Goal: Task Accomplishment & Management: Manage account settings

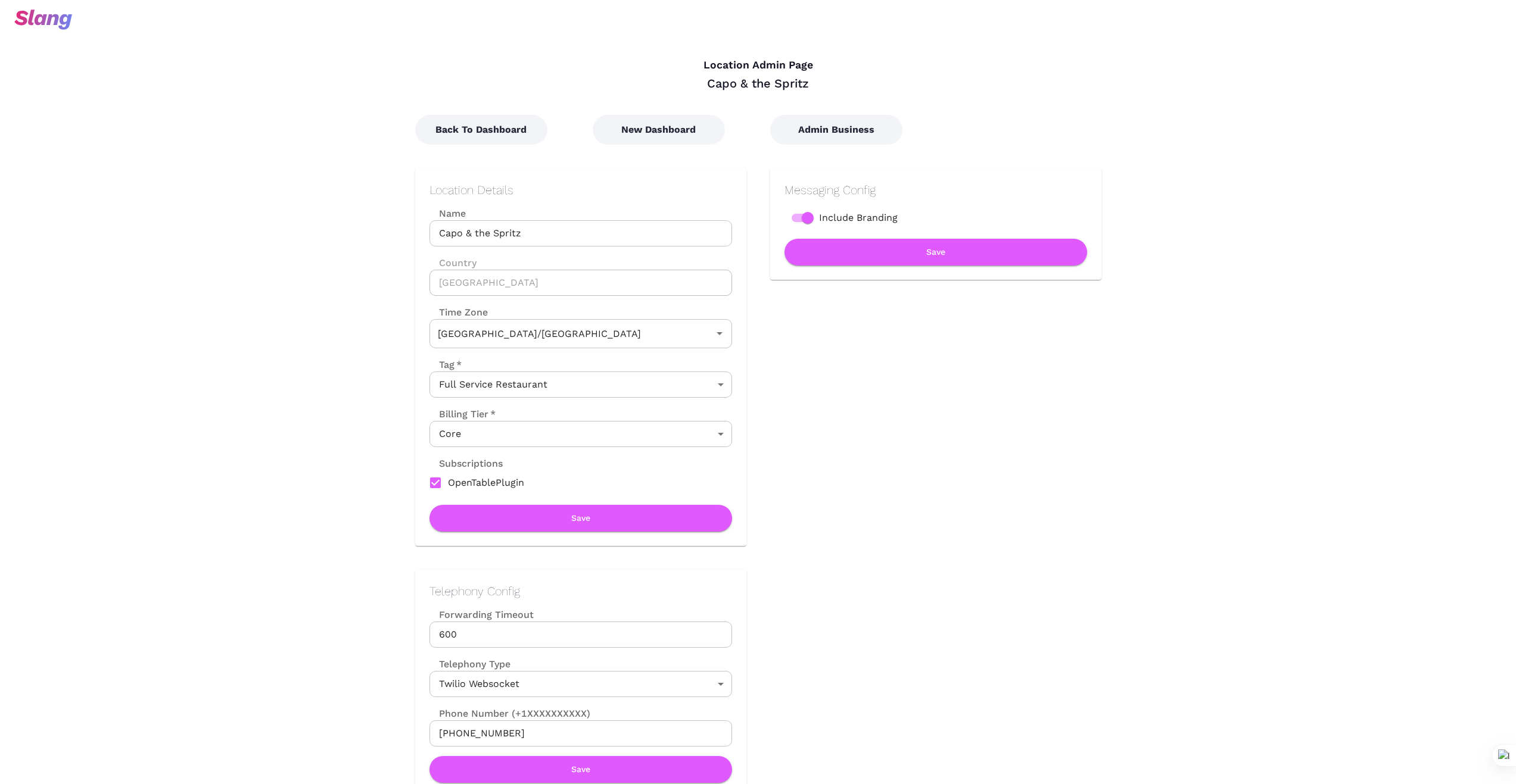
type input "Pacific Time"
click at [505, 130] on button "Back To Dashboard" at bounding box center [481, 130] width 133 height 30
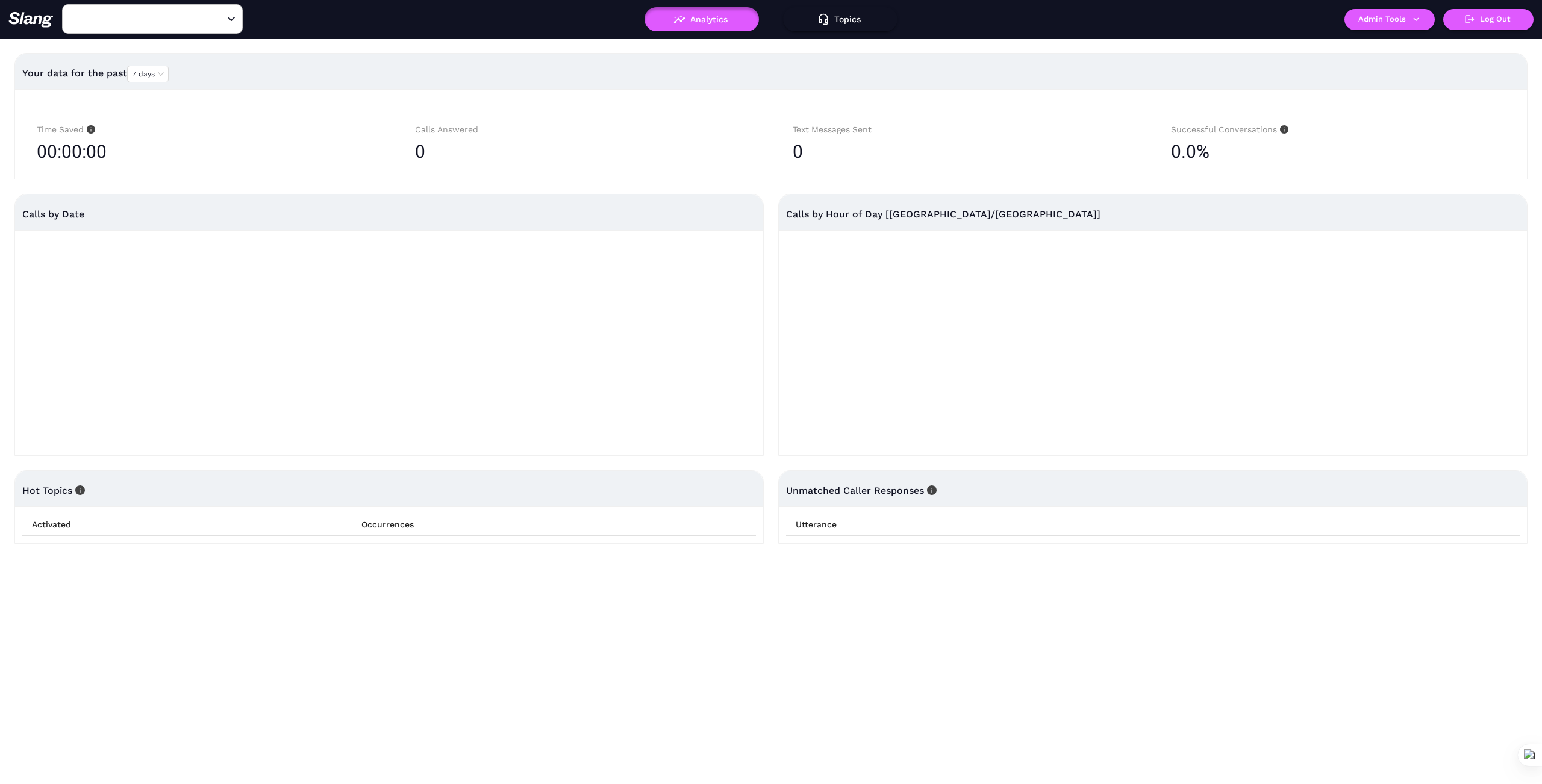
type input "Capo & the Spritz"
click at [1419, 19] on icon "button" at bounding box center [1416, 19] width 11 height 11
click at [1417, 43] on link "Manage current business" at bounding box center [1413, 45] width 118 height 14
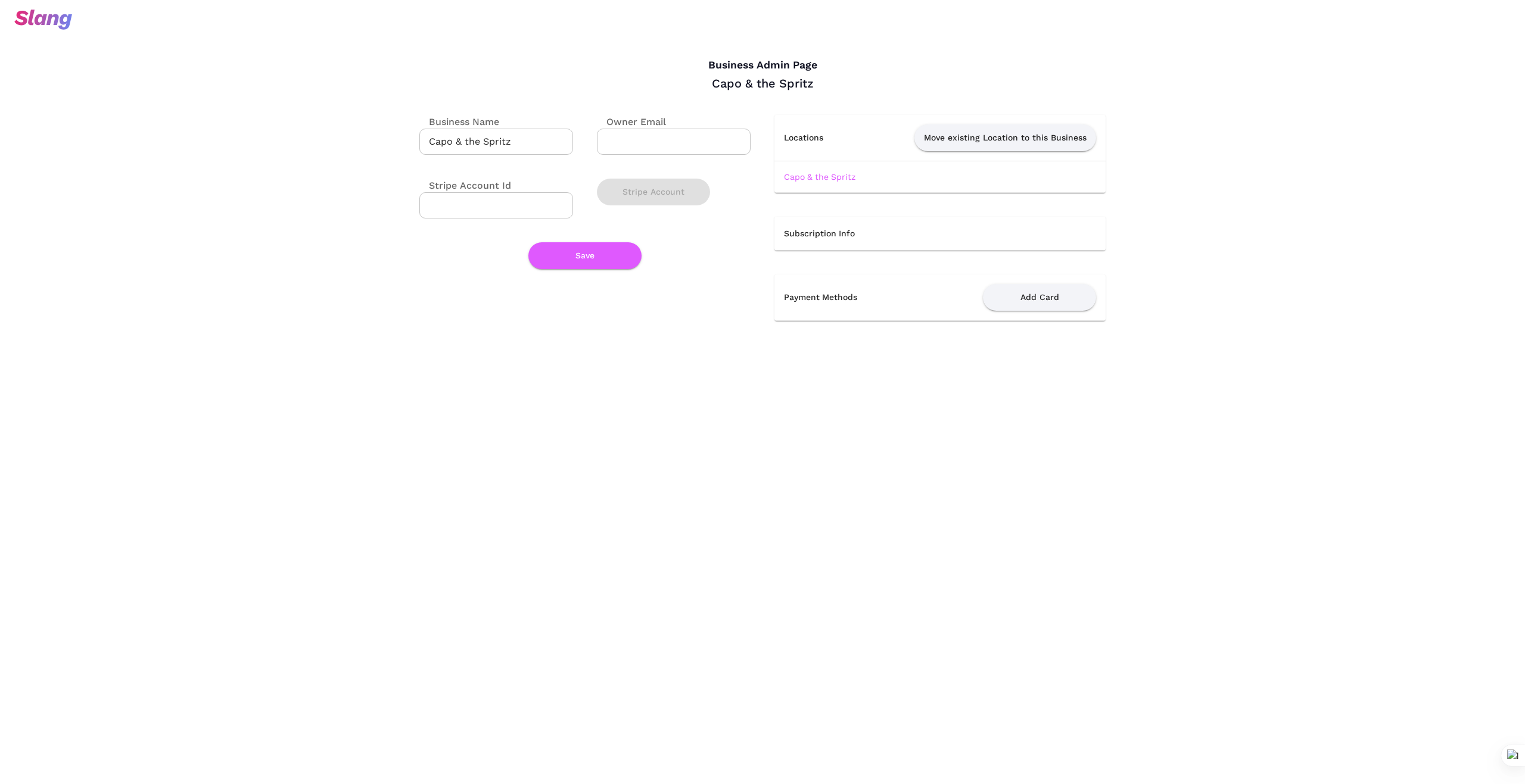
drag, startPoint x: 1334, startPoint y: 52, endPoint x: 1328, endPoint y: 59, distance: 9.2
click at [1332, 55] on div "Business Admin Page Capo & the Spritz Business Name Capo & the Spritz ​ Owner E…" at bounding box center [762, 172] width 1525 height 345
click at [837, 173] on link "Capo & the Spritz" at bounding box center [819, 177] width 72 height 9
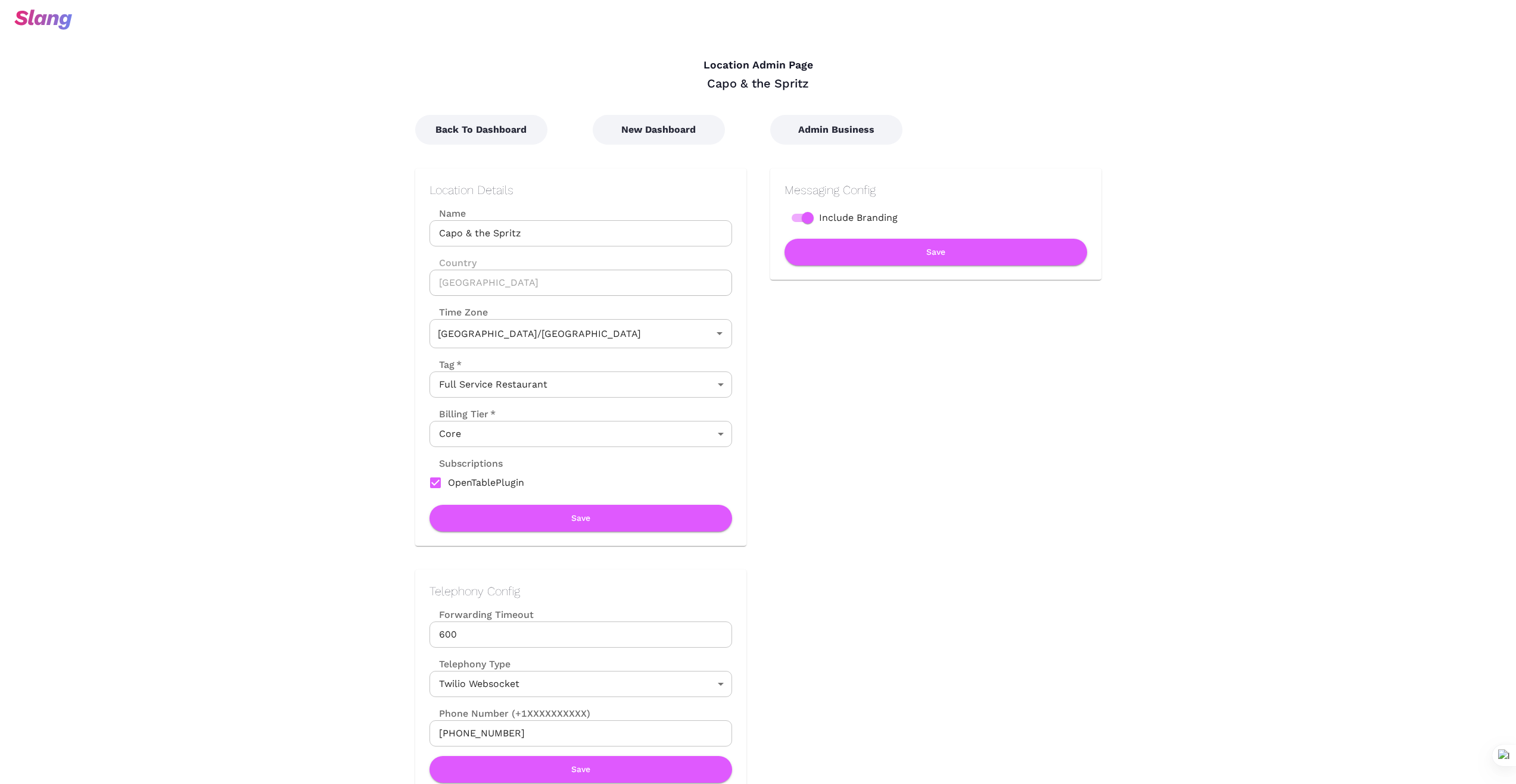
type input "Pacific Time"
click at [500, 130] on button "Back To Dashboard" at bounding box center [481, 130] width 133 height 30
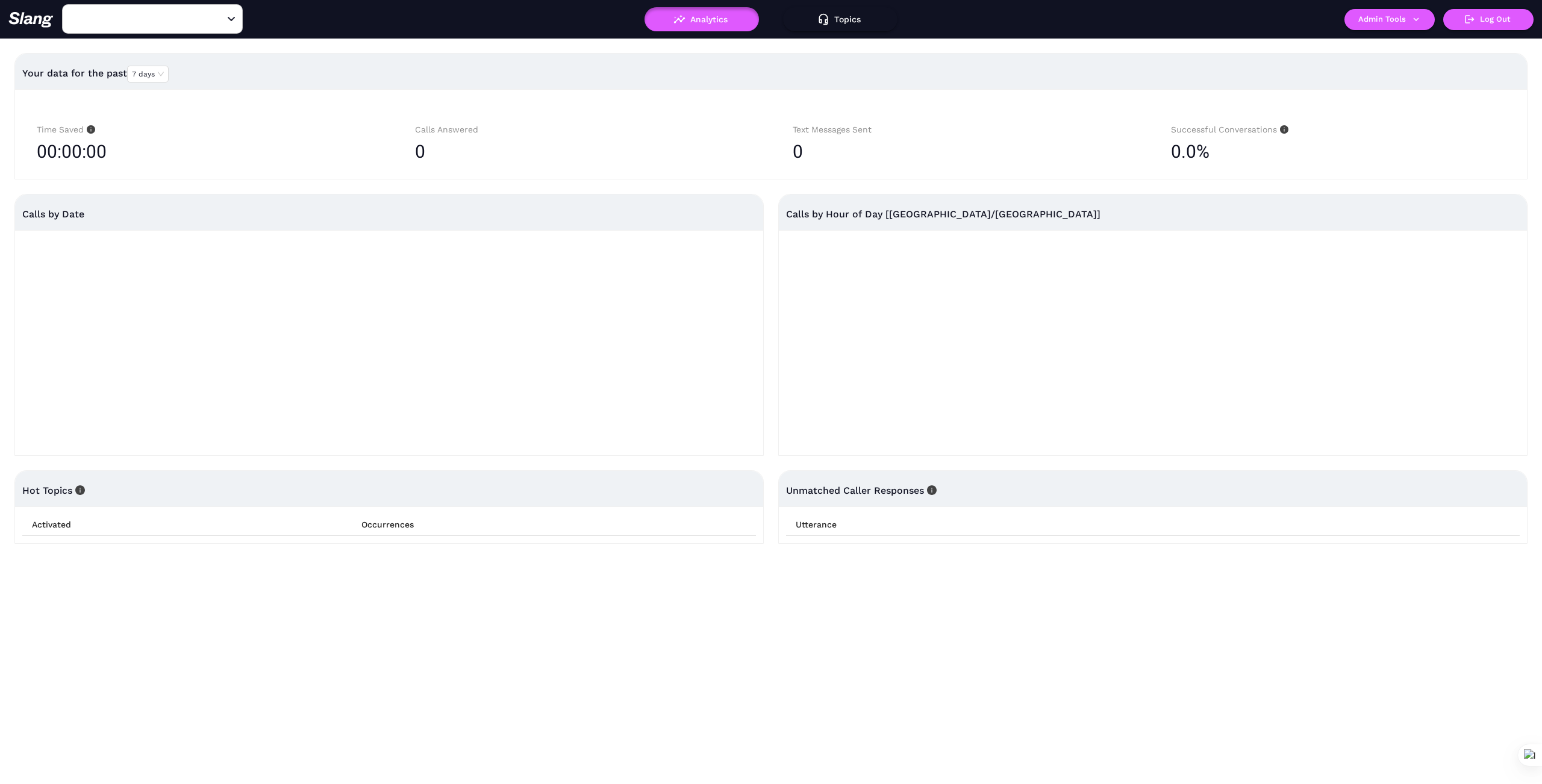
type input "Capo & the Spritz"
